Goal: Task Accomplishment & Management: Use online tool/utility

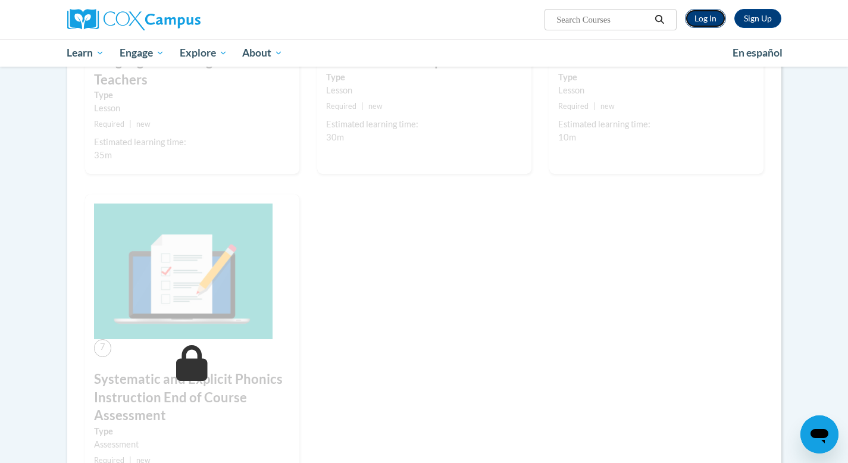
click at [702, 22] on link "Log In" at bounding box center [705, 18] width 41 height 19
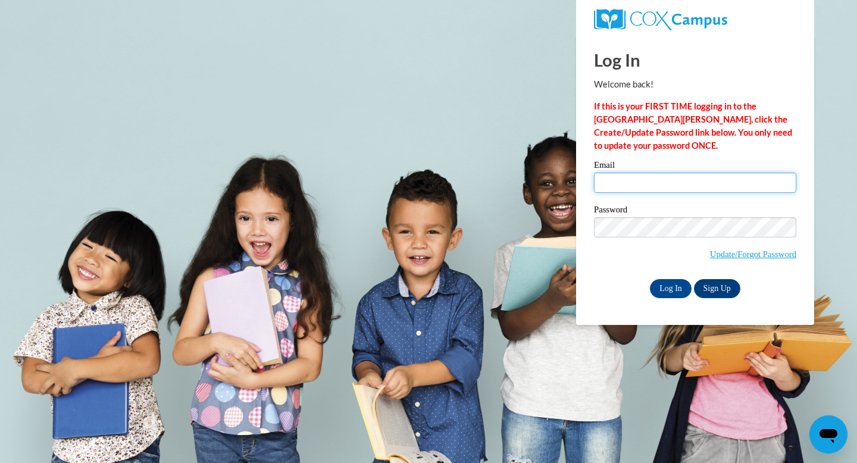
click at [615, 191] on input "Email" at bounding box center [695, 182] width 202 height 20
type input "addyrezsnyak@gmail.com"
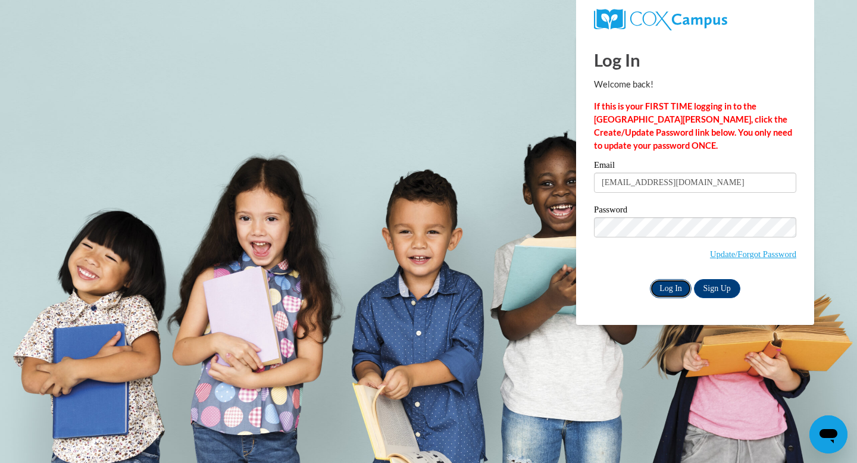
click at [671, 288] on input "Log In" at bounding box center [671, 288] width 42 height 19
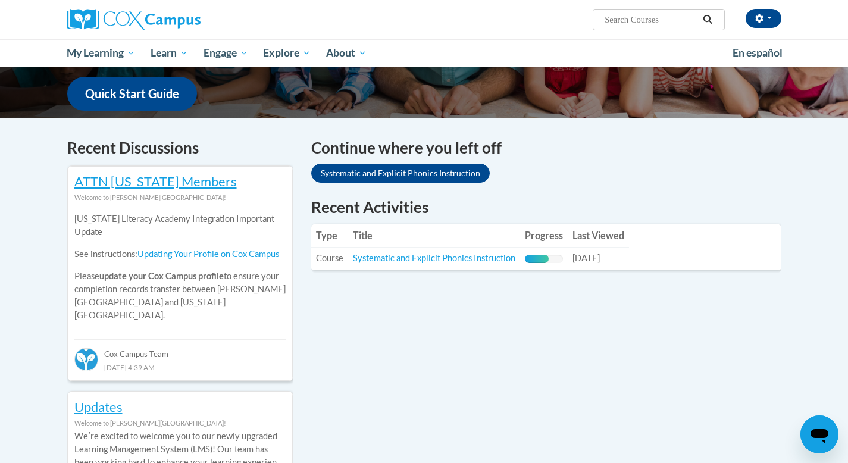
scroll to position [300, 0]
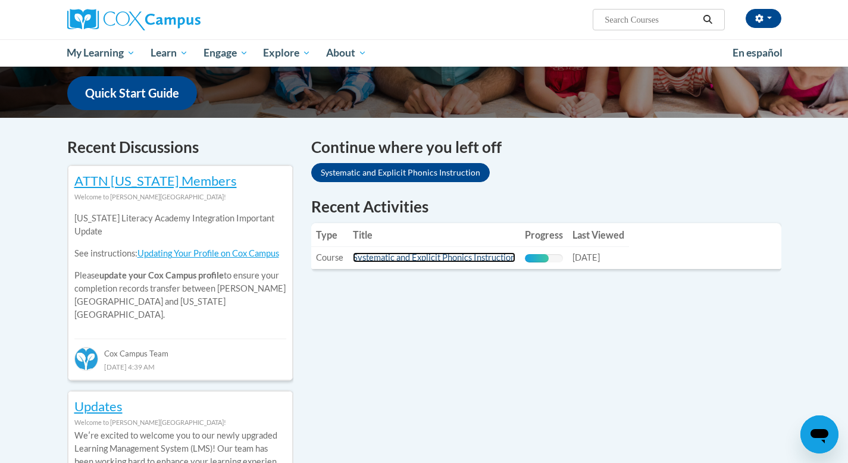
click at [425, 259] on link "Systematic and Explicit Phonics Instruction" at bounding box center [434, 257] width 162 height 10
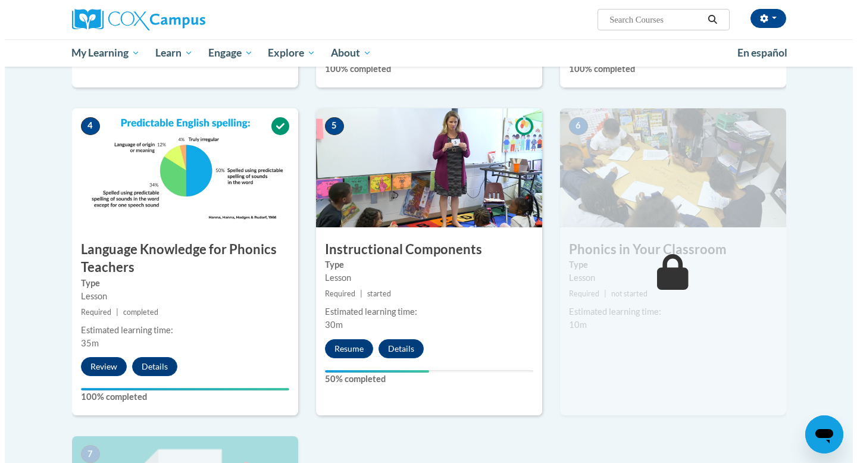
scroll to position [562, 0]
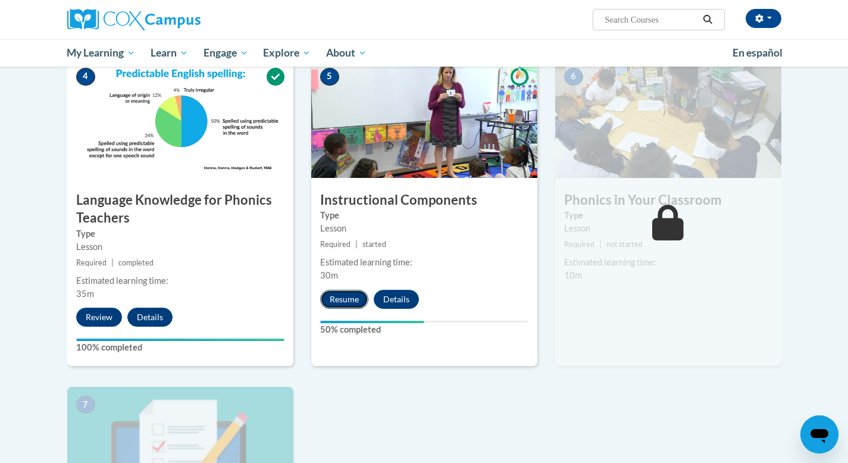
click at [350, 303] on button "Resume" at bounding box center [344, 299] width 48 height 19
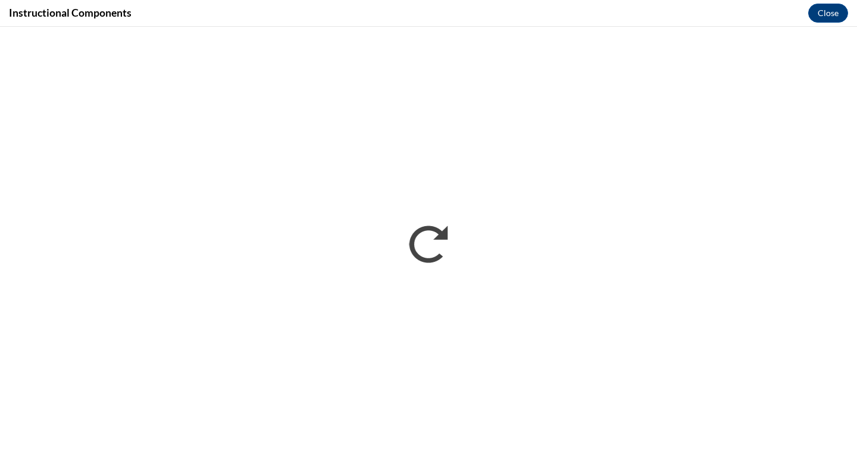
scroll to position [0, 0]
